Goal: Task Accomplishment & Management: Manage account settings

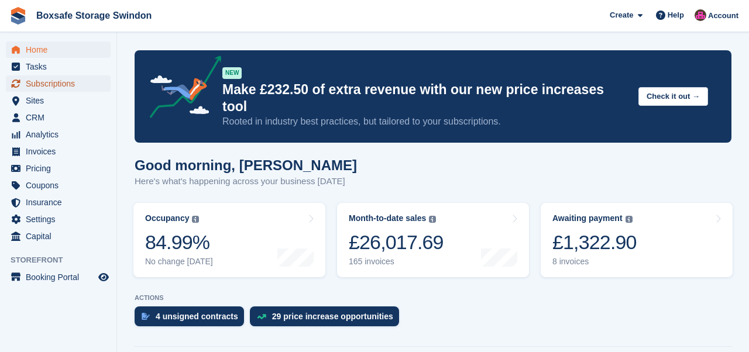
click at [53, 79] on span "Subscriptions" at bounding box center [61, 84] width 70 height 16
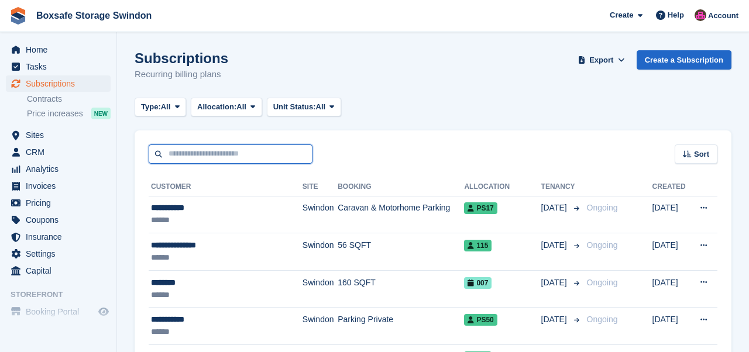
click at [224, 158] on input "text" at bounding box center [231, 154] width 164 height 19
type input "***"
